Goal: Task Accomplishment & Management: Use online tool/utility

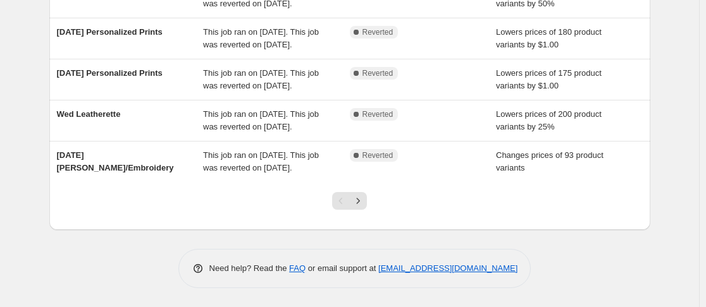
scroll to position [471, 0]
click at [364, 204] on icon "Next" at bounding box center [358, 201] width 13 height 13
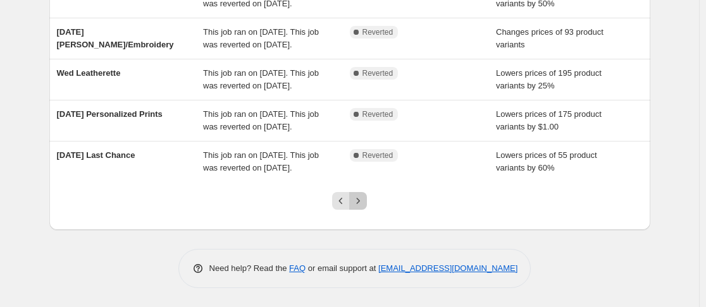
click at [364, 204] on icon "Next" at bounding box center [358, 201] width 13 height 13
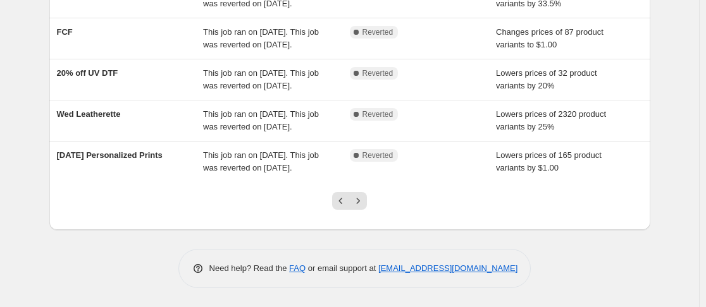
click at [364, 204] on icon "Next" at bounding box center [358, 201] width 13 height 13
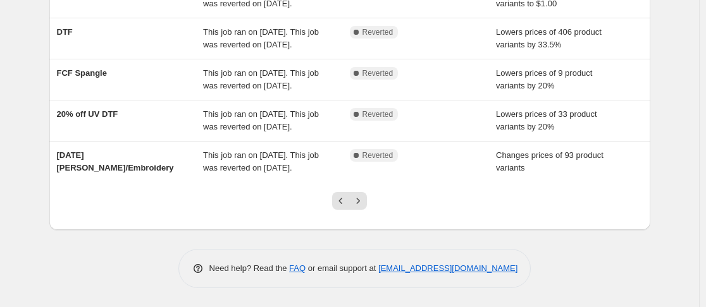
scroll to position [0, 0]
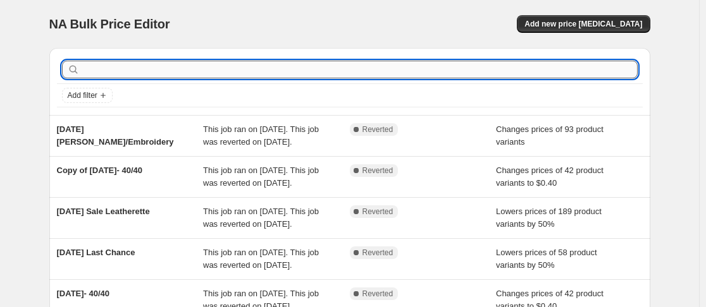
click at [242, 70] on input "text" at bounding box center [359, 70] width 555 height 18
type input "tuesday"
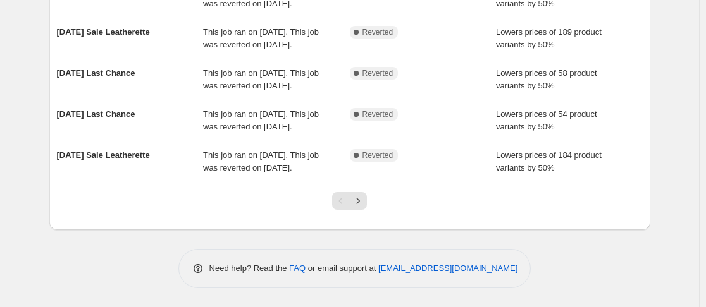
scroll to position [431, 0]
click at [361, 207] on icon "Next" at bounding box center [358, 201] width 13 height 13
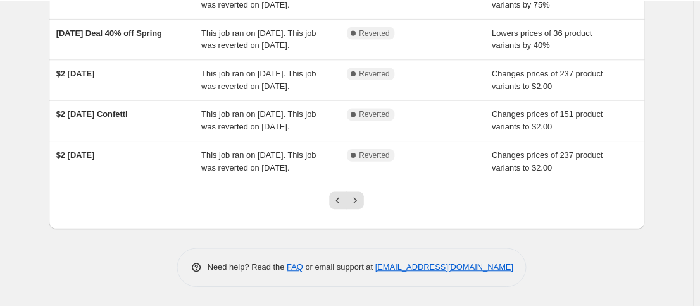
scroll to position [0, 0]
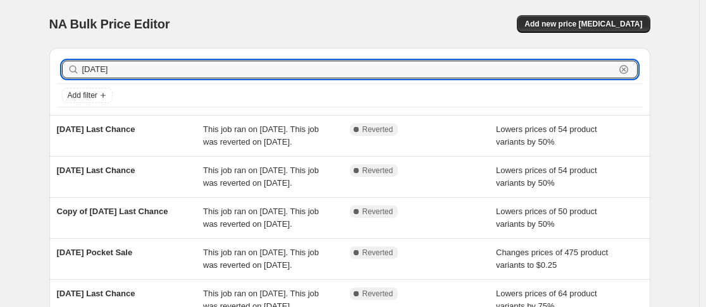
drag, startPoint x: 118, startPoint y: 71, endPoint x: 59, endPoint y: 85, distance: 59.7
click at [59, 85] on div "tuesday Clear Add filter" at bounding box center [350, 82] width 586 height 52
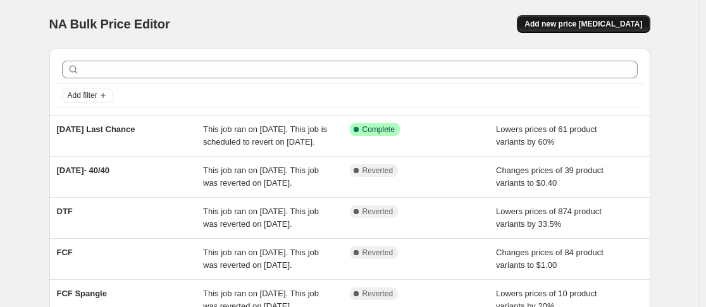
click at [595, 23] on span "Add new price [MEDICAL_DATA]" at bounding box center [583, 24] width 118 height 10
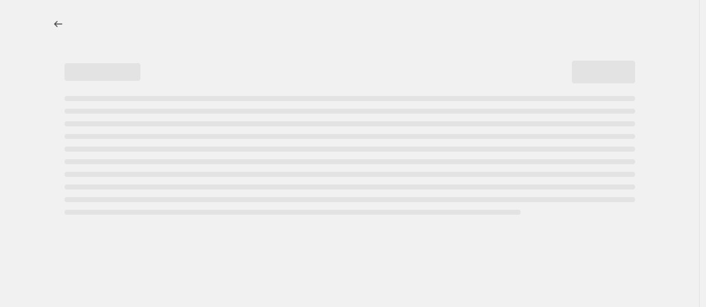
select select "percentage"
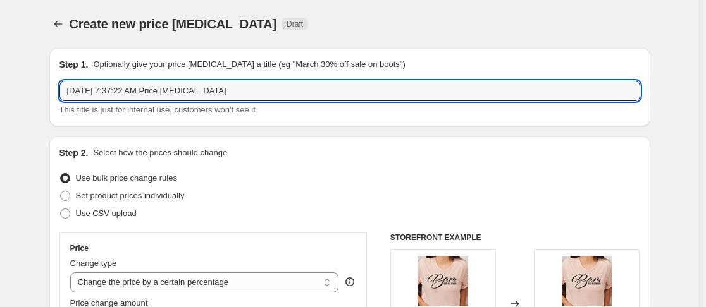
drag, startPoint x: 261, startPoint y: 86, endPoint x: 39, endPoint y: 100, distance: 222.4
click at [108, 89] on input "Tuesday Halloween" at bounding box center [349, 91] width 581 height 20
type input "Tuesday Fall & Halloween"
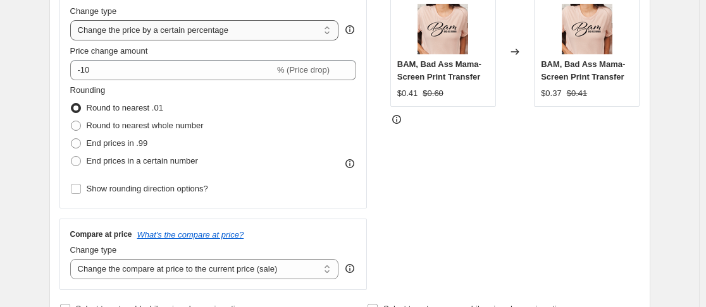
scroll to position [253, 0]
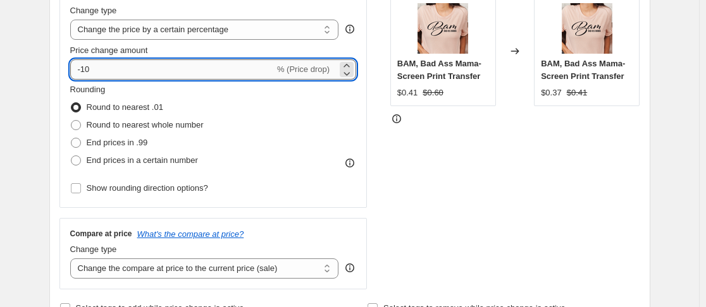
click at [113, 70] on input "-10" at bounding box center [172, 69] width 204 height 20
type input "-1"
type input "-30"
click at [532, 187] on div "STOREFRONT EXAMPLE BAM, Bad Ass Mama- Screen Print Transfer $0.41 $0.60 Changed…" at bounding box center [515, 135] width 250 height 310
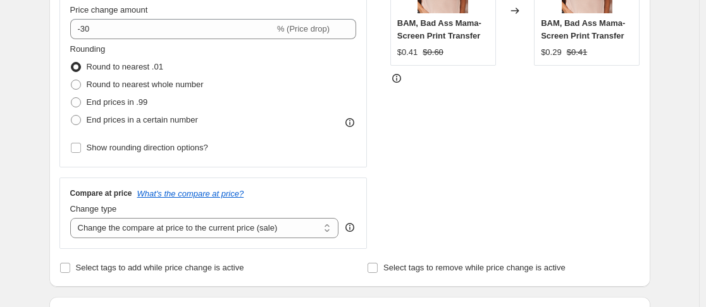
scroll to position [350, 0]
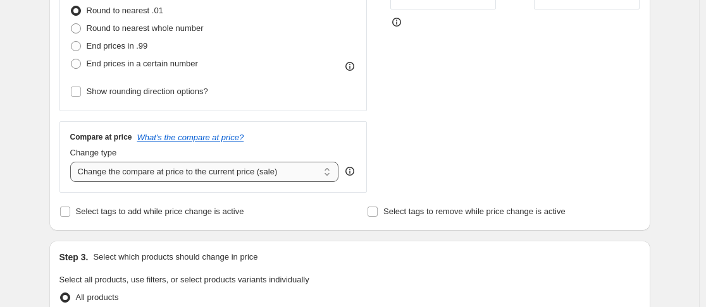
click at [328, 171] on select "Change the compare at price to the current price (sale) Change the compare at p…" at bounding box center [204, 172] width 269 height 20
select select "no_change"
click at [73, 162] on select "Change the compare at price to the current price (sale) Change the compare at p…" at bounding box center [204, 172] width 269 height 20
click at [673, 145] on div "Create new price change job. This page is ready Create new price change job Dra…" at bounding box center [349, 290] width 699 height 1281
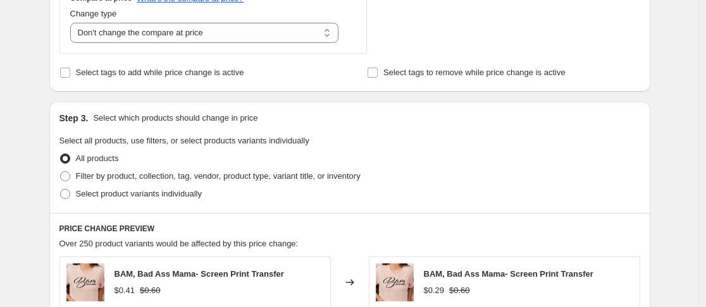
scroll to position [557, 0]
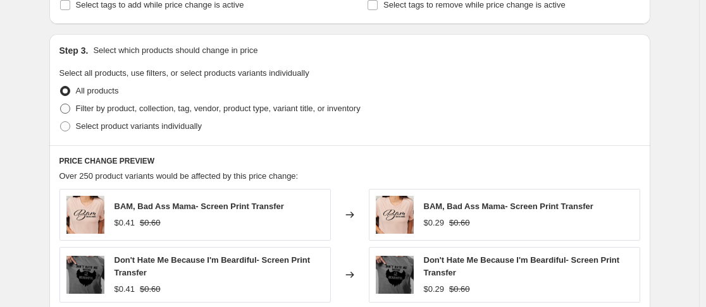
click at [70, 109] on span at bounding box center [65, 109] width 10 height 10
click at [61, 104] on input "Filter by product, collection, tag, vendor, product type, variant title, or inv…" at bounding box center [60, 104] width 1 height 1
radio input "true"
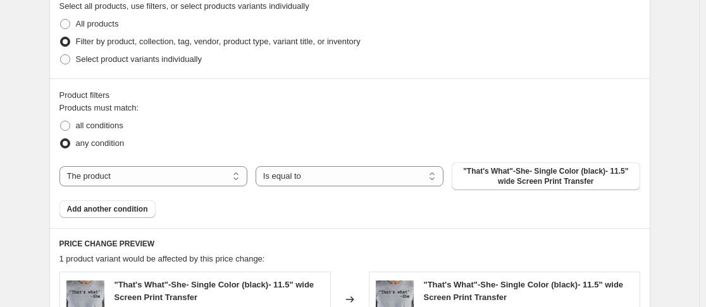
scroll to position [625, 0]
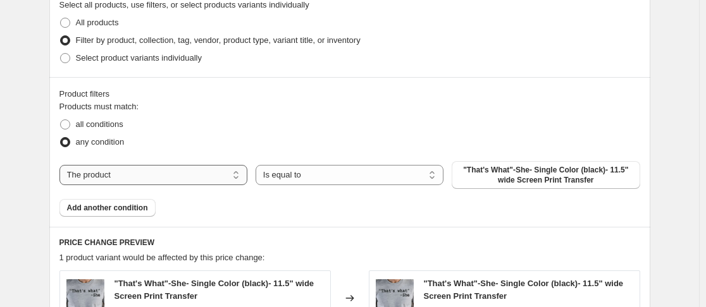
click at [236, 175] on select "The product The product's collection The product's tag The product's vendor The…" at bounding box center [153, 175] width 188 height 20
select select "collection"
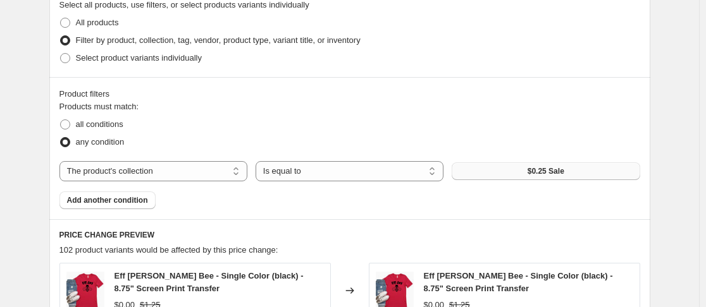
click at [489, 172] on button "$0.25 Sale" at bounding box center [546, 172] width 188 height 18
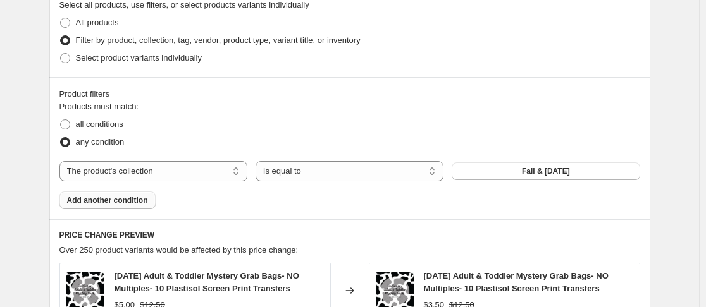
click at [143, 204] on span "Add another condition" at bounding box center [107, 200] width 81 height 10
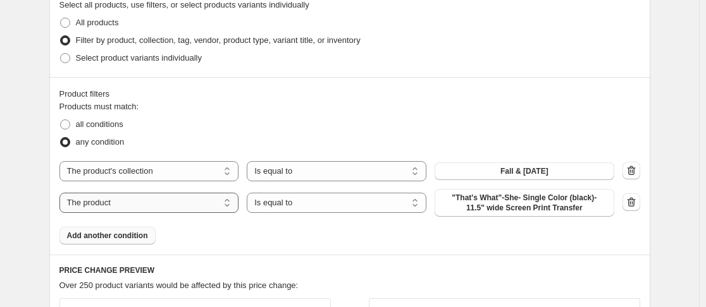
click at [143, 204] on select "The product The product's collection The product's tag The product's vendor The…" at bounding box center [149, 203] width 180 height 20
select select "product_status"
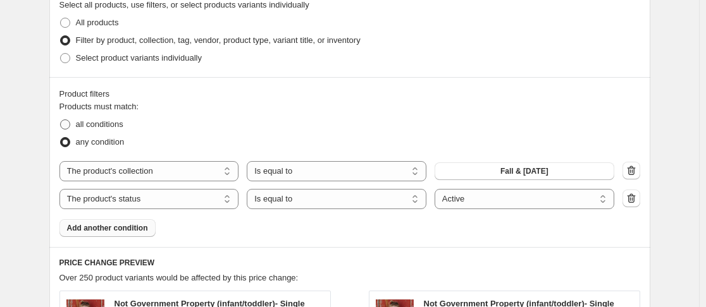
click at [66, 121] on span at bounding box center [65, 125] width 10 height 10
click at [61, 120] on input "all conditions" at bounding box center [60, 120] width 1 height 1
radio input "true"
click at [659, 99] on div "Create new price change job. This page is ready Create new price change job Dra…" at bounding box center [349, 108] width 631 height 1467
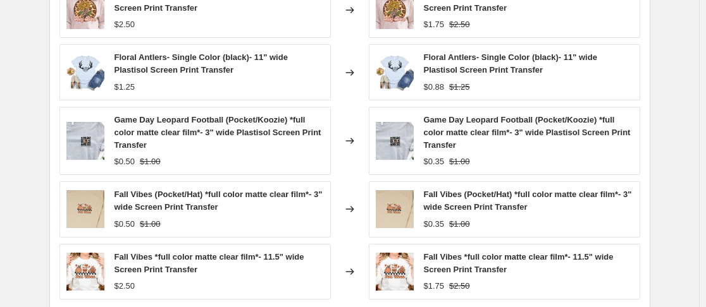
scroll to position [1064, 0]
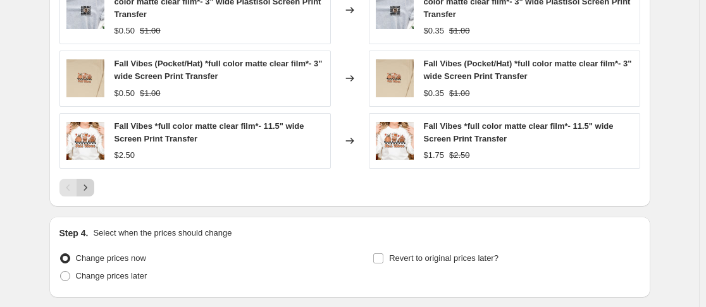
click at [92, 187] on icon "Next" at bounding box center [85, 188] width 13 height 13
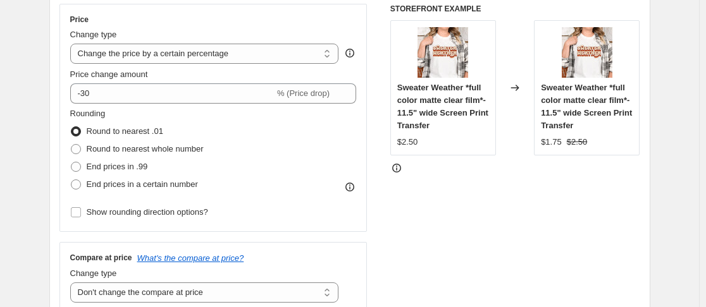
scroll to position [230, 0]
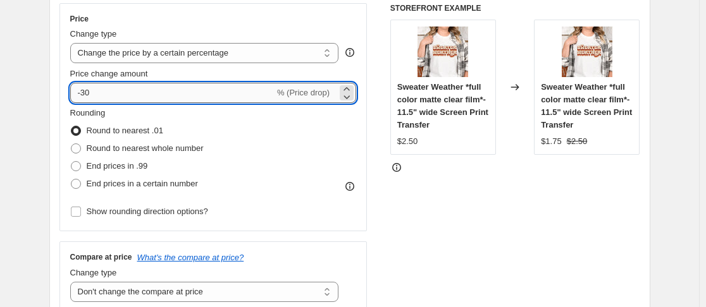
click at [105, 97] on input "-30" at bounding box center [172, 93] width 204 height 20
click at [623, 242] on div "STOREFRONT EXAMPLE Sweater Weather *full color matte clear film*- 11.5" wide Sc…" at bounding box center [515, 158] width 250 height 310
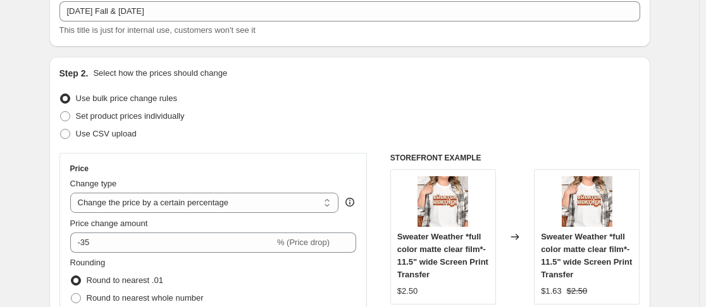
scroll to position [75, 0]
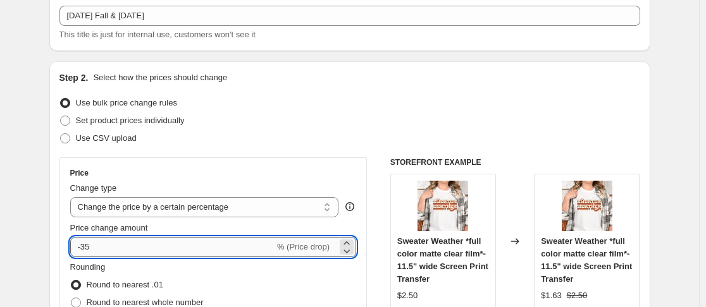
click at [99, 247] on input "-35" at bounding box center [172, 247] width 204 height 20
type input "-3"
type input "-40"
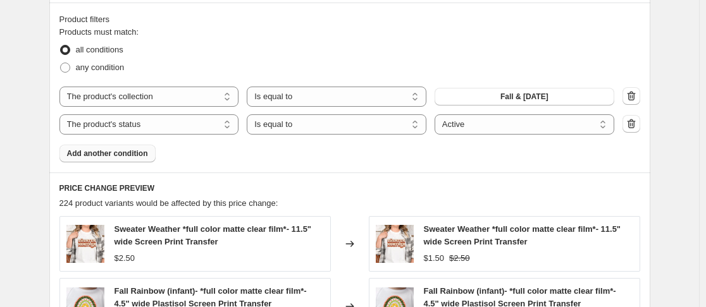
scroll to position [414, 0]
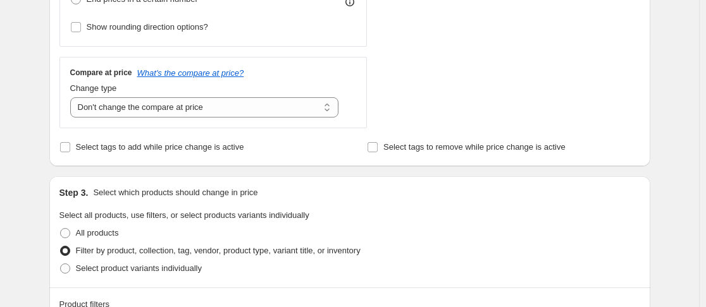
click at [597, 193] on div "Step 3. Select which products should change in price" at bounding box center [349, 193] width 581 height 13
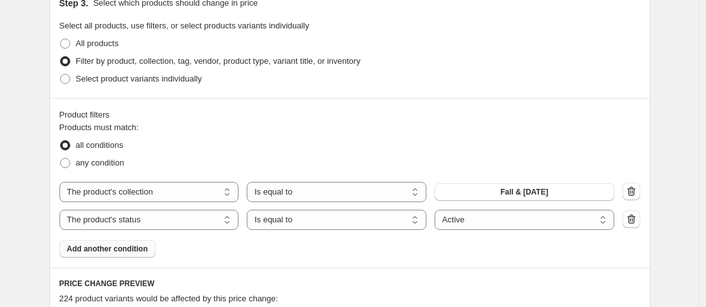
scroll to position [605, 0]
click at [154, 250] on button "Add another condition" at bounding box center [107, 249] width 96 height 18
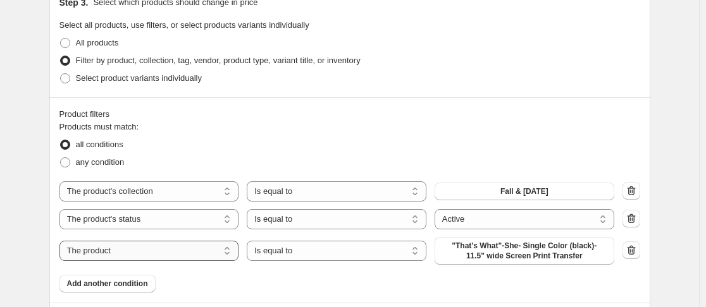
click at [230, 255] on select "The product The product's collection The product's tag The product's vendor The…" at bounding box center [149, 251] width 180 height 20
select select "collection"
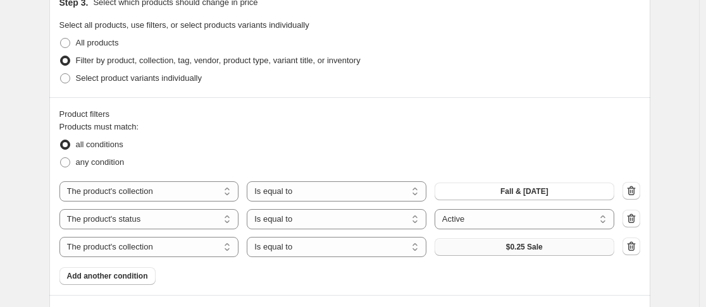
click at [495, 251] on button "$0.25 Sale" at bounding box center [525, 247] width 180 height 18
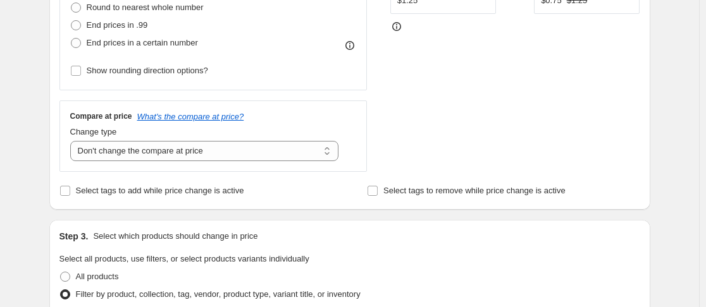
scroll to position [162, 0]
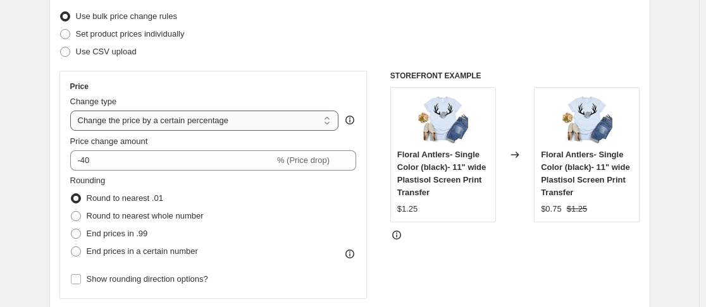
click at [173, 128] on select "Change the price to a certain amount Change the price by a certain amount Chang…" at bounding box center [204, 121] width 269 height 20
select select "to"
click at [73, 111] on select "Change the price to a certain amount Change the price by a certain amount Chang…" at bounding box center [204, 121] width 269 height 20
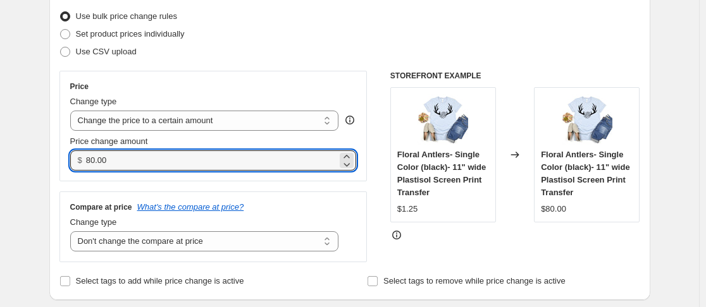
drag, startPoint x: 123, startPoint y: 154, endPoint x: 45, endPoint y: 164, distance: 79.1
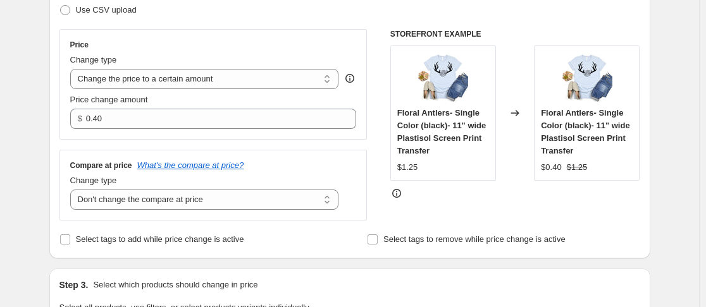
scroll to position [214, 0]
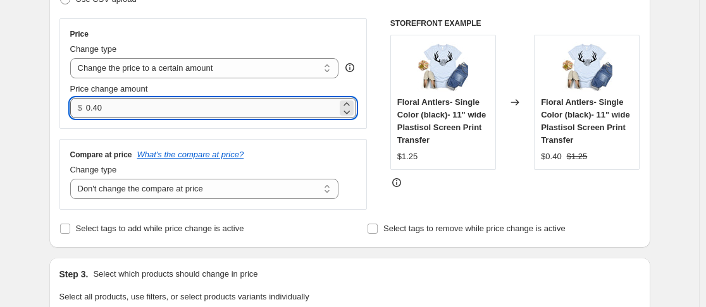
click at [138, 108] on input "0.40" at bounding box center [211, 108] width 251 height 20
type input "0.75"
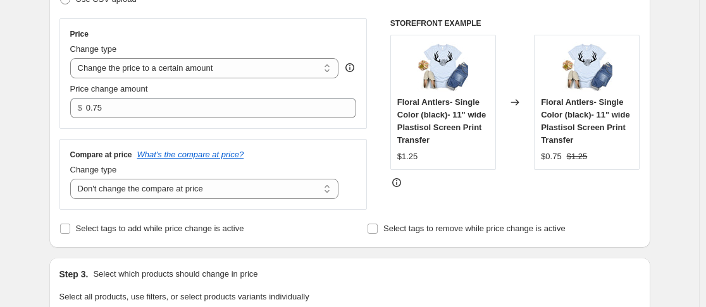
click at [640, 238] on div "Step 2. Select how the prices should change Use bulk price change rules Set pro…" at bounding box center [349, 85] width 601 height 326
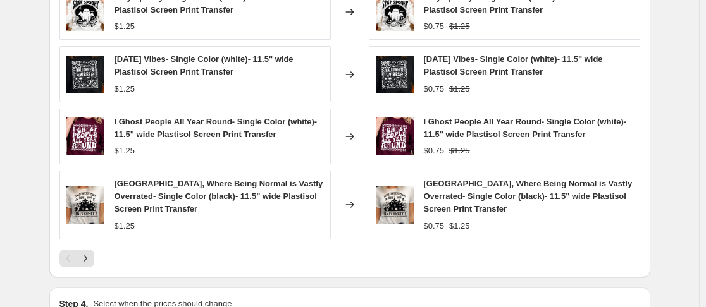
scroll to position [904, 0]
click at [91, 250] on button "Next" at bounding box center [86, 258] width 18 height 18
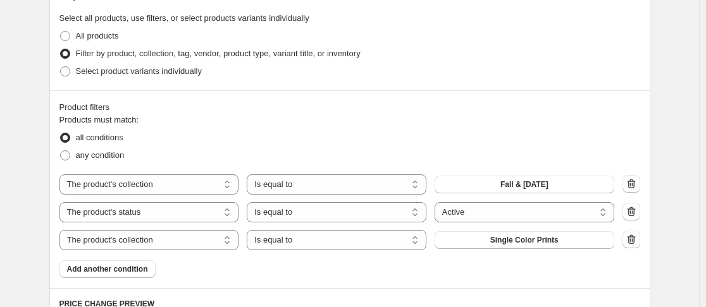
scroll to position [501, 0]
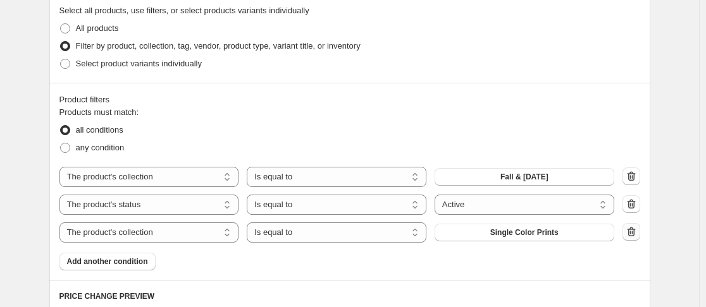
click at [634, 236] on icon "button" at bounding box center [631, 232] width 13 height 13
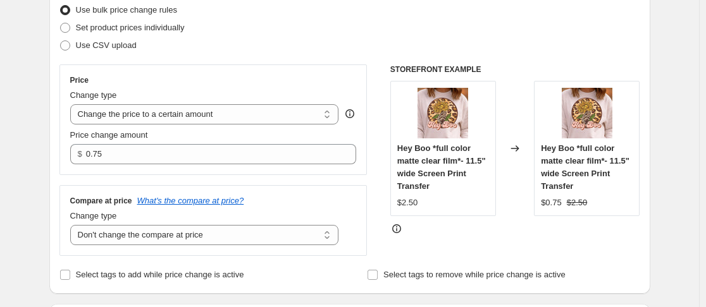
scroll to position [168, 0]
click at [311, 106] on select "Change the price to a certain amount Change the price by a certain amount Chang…" at bounding box center [204, 115] width 269 height 20
select select "percentage"
click at [73, 105] on select "Change the price to a certain amount Change the price by a certain amount Chang…" at bounding box center [204, 115] width 269 height 20
type input "-15"
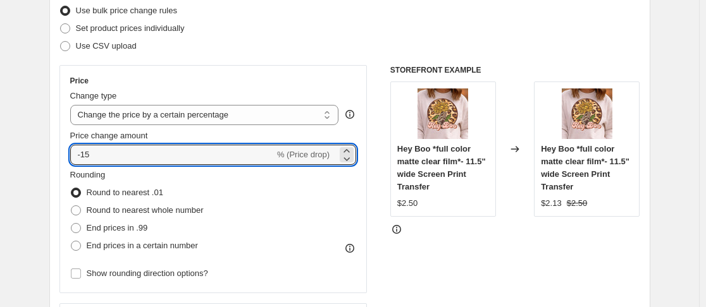
drag, startPoint x: 104, startPoint y: 154, endPoint x: 68, endPoint y: 154, distance: 35.4
click at [68, 154] on div "Price Change type Change the price to a certain amount Change the price by a ce…" at bounding box center [213, 179] width 308 height 228
type input "-40"
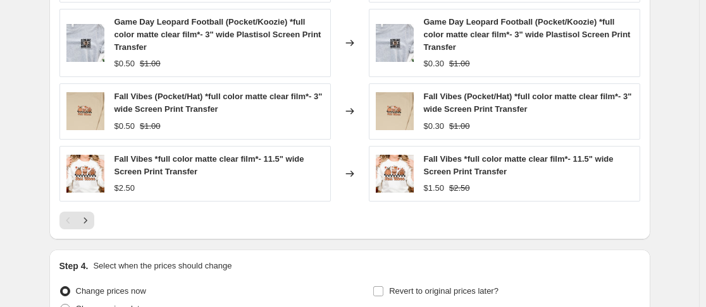
scroll to position [1032, 0]
click at [87, 221] on icon "Next" at bounding box center [84, 220] width 3 height 6
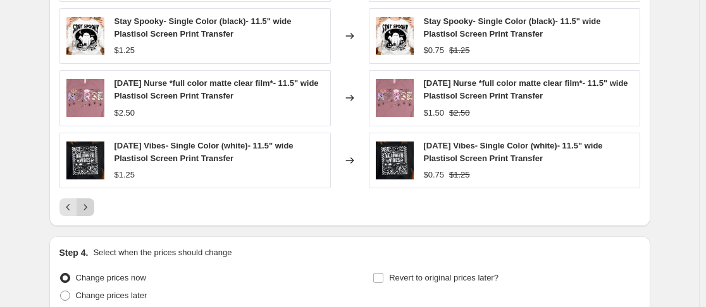
click at [88, 213] on icon "Next" at bounding box center [85, 207] width 13 height 13
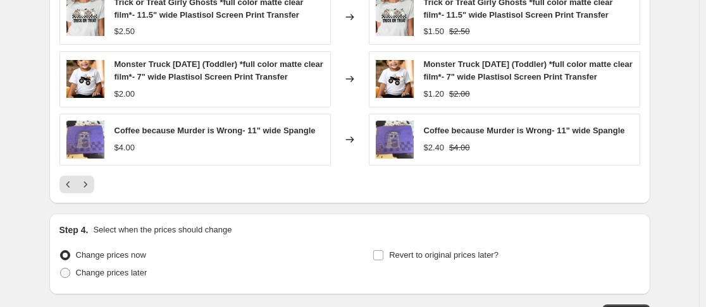
scroll to position [1067, 0]
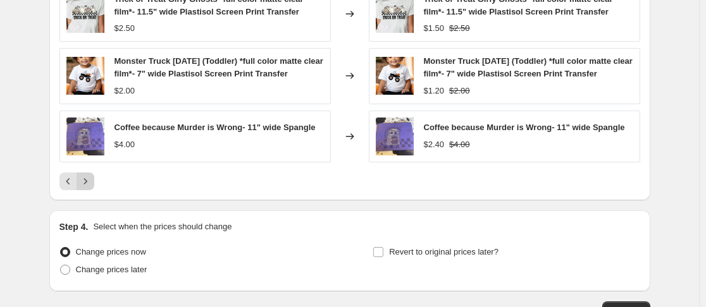
click at [94, 190] on button "Next" at bounding box center [86, 182] width 18 height 18
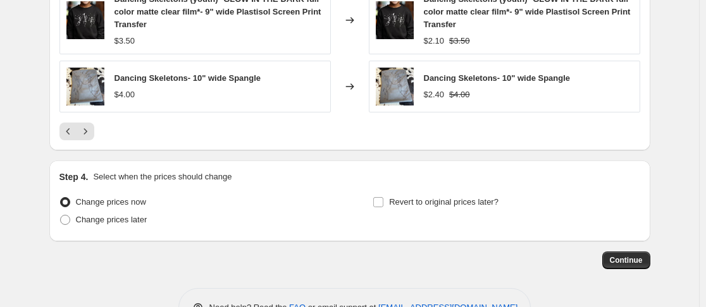
scroll to position [1113, 0]
click at [384, 206] on span at bounding box center [378, 201] width 11 height 11
click at [383, 206] on input "Revert to original prices later?" at bounding box center [378, 202] width 10 height 10
checkbox input "true"
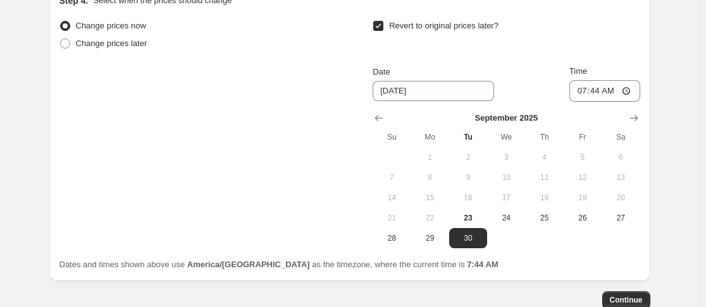
scroll to position [1290, 0]
click at [468, 220] on span "23" at bounding box center [468, 218] width 28 height 10
type input "9/23/2025"
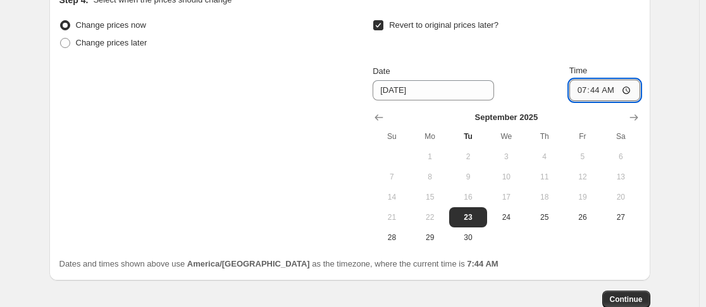
click at [578, 90] on input "07:44" at bounding box center [604, 91] width 71 height 22
type input "23:59"
click at [635, 293] on button "Continue" at bounding box center [626, 300] width 48 height 18
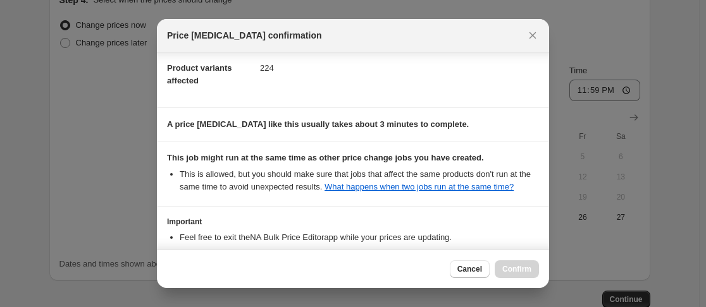
scroll to position [250, 0]
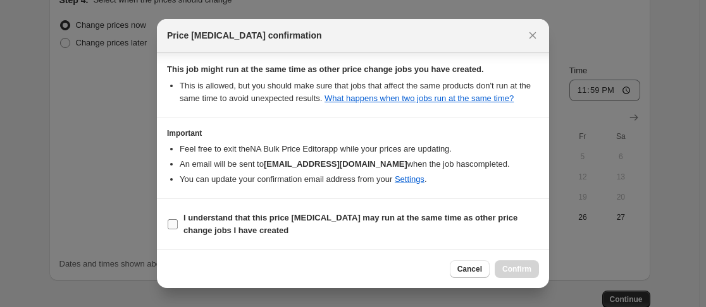
click at [168, 231] on label "I understand that this price change job may run at the same time as other price…" at bounding box center [353, 224] width 372 height 30
click at [168, 230] on input "I understand that this price change job may run at the same time as other price…" at bounding box center [173, 224] width 10 height 10
checkbox input "true"
click at [513, 271] on span "Confirm" at bounding box center [516, 269] width 29 height 10
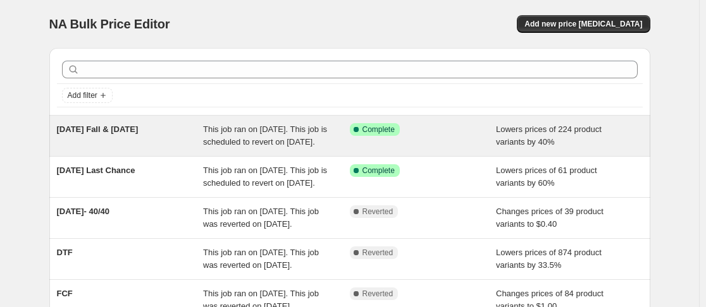
click at [253, 144] on span "This job ran on [DATE]. This job is scheduled to revert on [DATE]." at bounding box center [265, 136] width 124 height 22
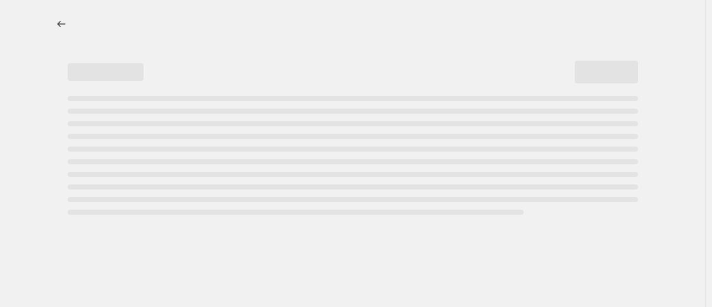
select select "percentage"
select select "no_change"
select select "product_status"
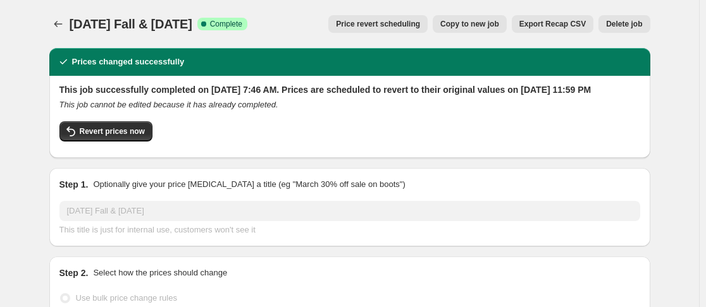
select select "collection"
click at [145, 137] on span "Revert prices now" at bounding box center [112, 131] width 65 height 10
checkbox input "false"
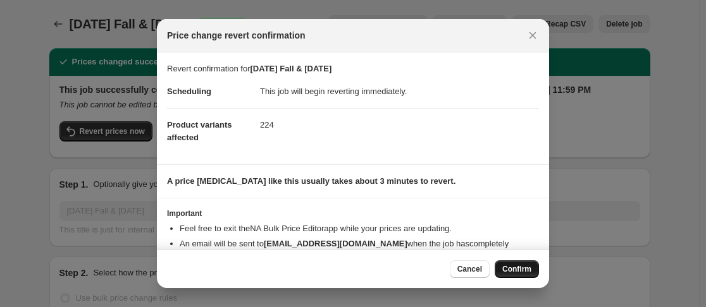
click at [511, 268] on span "Confirm" at bounding box center [516, 269] width 29 height 10
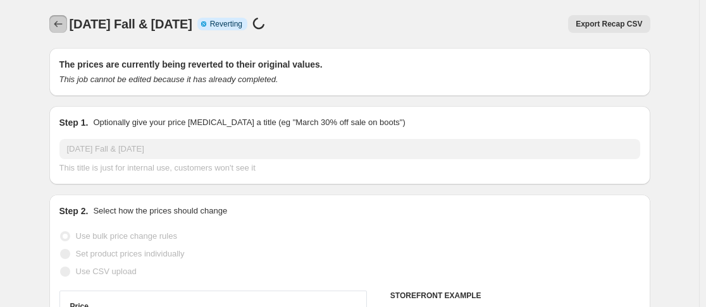
click at [65, 27] on icon "Price change jobs" at bounding box center [58, 24] width 13 height 13
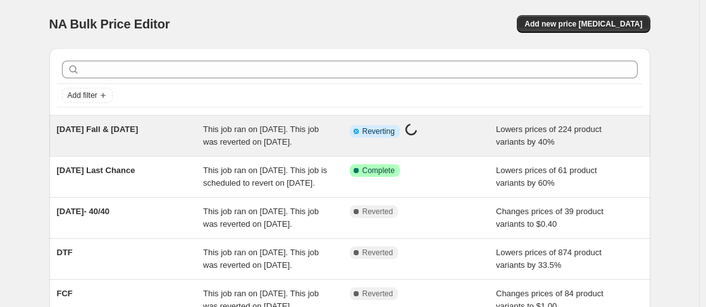
click at [268, 128] on span "This job ran on September 23, 2025. This job was reverted on September 23, 2025." at bounding box center [261, 136] width 116 height 22
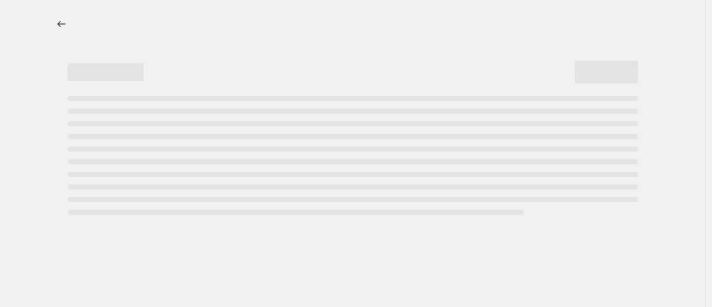
select select "percentage"
select select "no_change"
select select "collection"
select select "product_status"
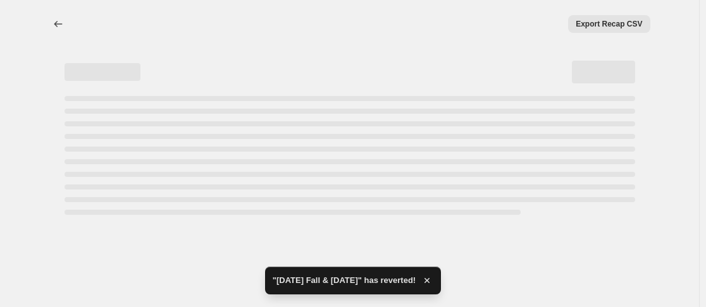
select select "percentage"
select select "no_change"
select select "collection"
select select "product_status"
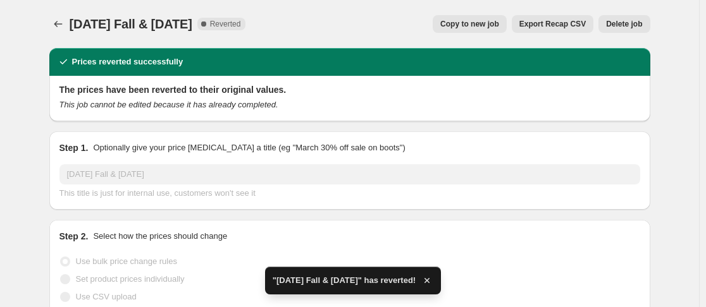
click at [460, 26] on span "Copy to new job" at bounding box center [469, 24] width 59 height 10
select select "percentage"
select select "no_change"
select select "collection"
select select "product_status"
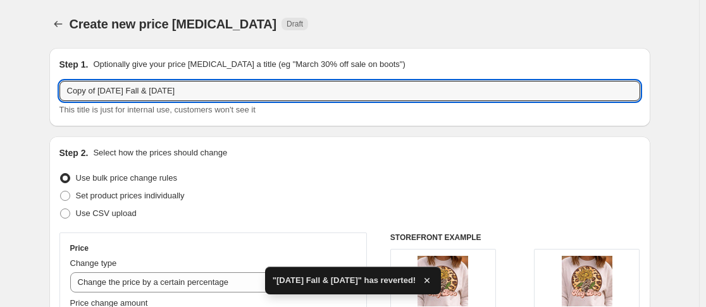
drag, startPoint x: 103, startPoint y: 94, endPoint x: 20, endPoint y: 100, distance: 83.7
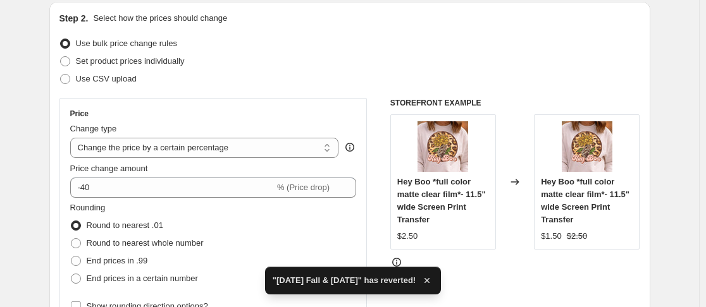
scroll to position [137, 0]
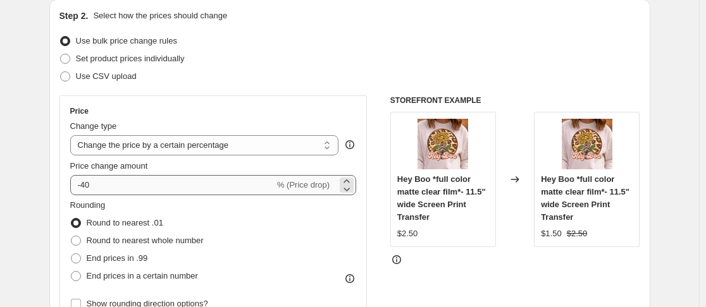
type input "Tuesday Fall & Halloween"
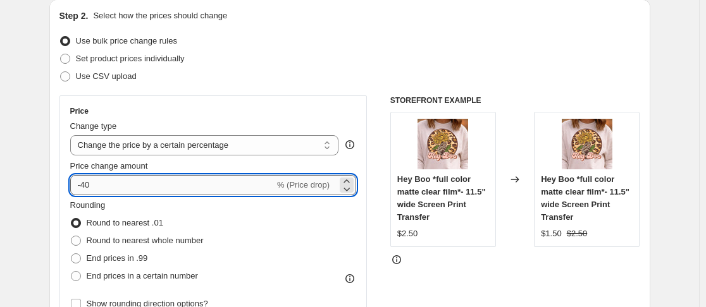
click at [120, 180] on input "-40" at bounding box center [172, 185] width 204 height 20
type input "-4"
type input "-30"
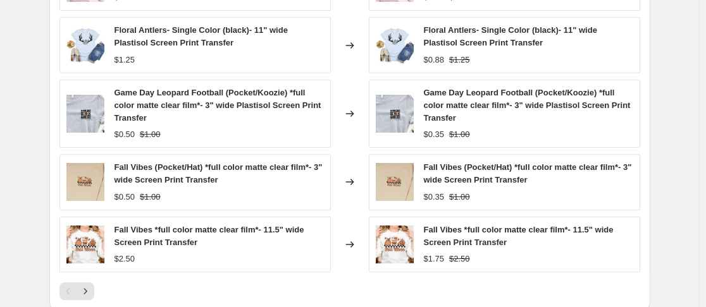
scroll to position [1004, 0]
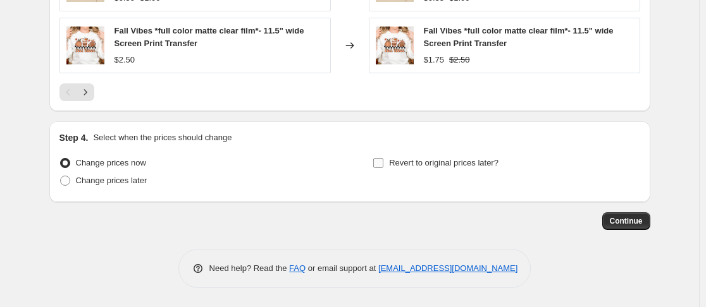
click at [381, 164] on input "Revert to original prices later?" at bounding box center [378, 163] width 10 height 10
checkbox input "true"
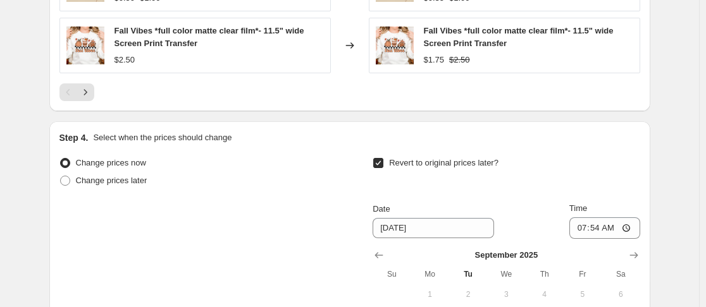
scroll to position [1279, 0]
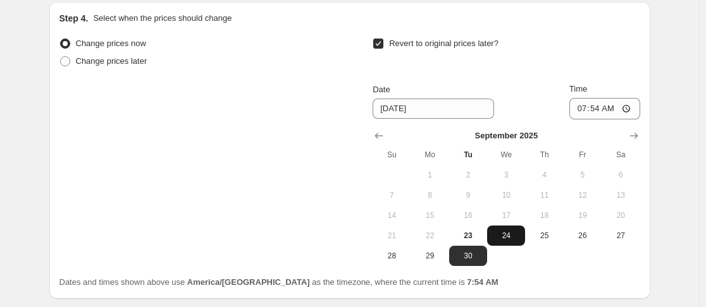
click at [517, 240] on span "24" at bounding box center [506, 236] width 28 height 10
click at [473, 240] on span "23" at bounding box center [468, 236] width 28 height 10
type input "9/23/2025"
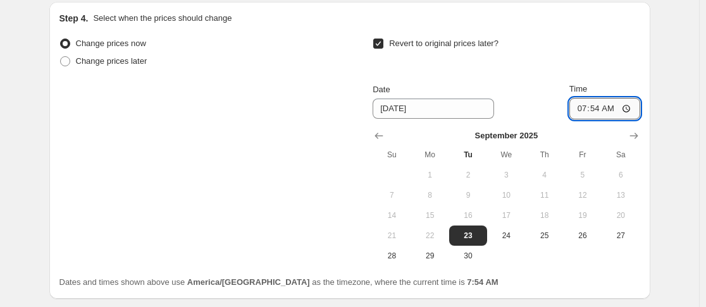
click at [575, 109] on input "07:54" at bounding box center [604, 109] width 71 height 22
type input "23:59"
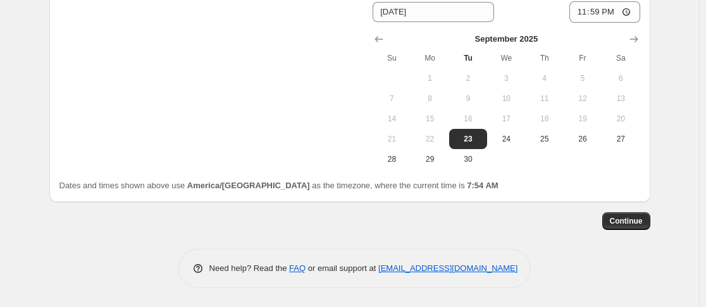
click at [625, 225] on span "Continue" at bounding box center [626, 221] width 33 height 10
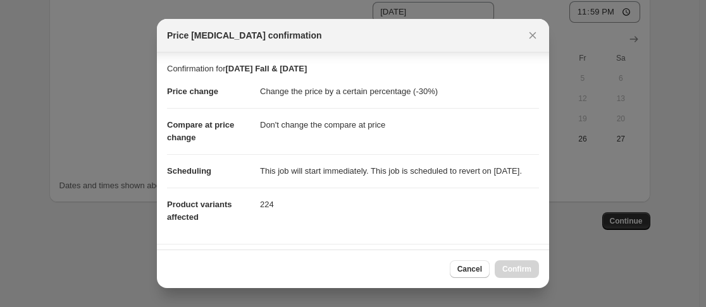
scroll to position [250, 0]
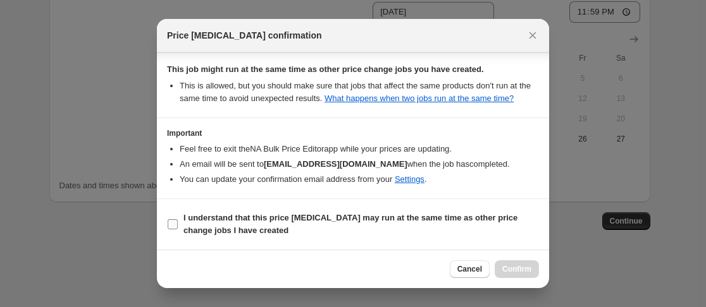
click at [169, 228] on input "I understand that this price change job may run at the same time as other price…" at bounding box center [173, 224] width 10 height 10
checkbox input "true"
click at [518, 274] on span "Confirm" at bounding box center [516, 269] width 29 height 10
